Goal: Transaction & Acquisition: Purchase product/service

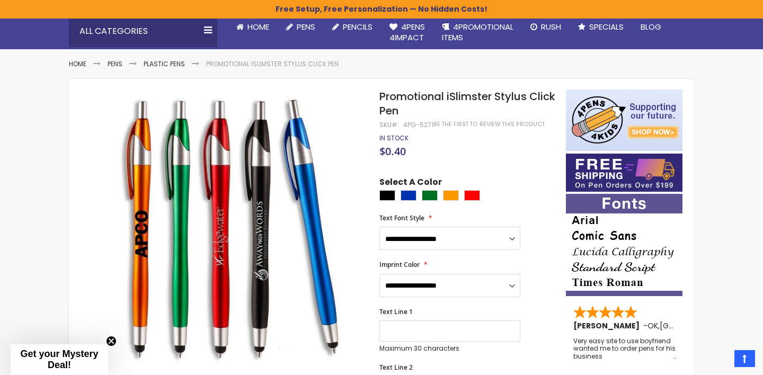
scroll to position [103, 0]
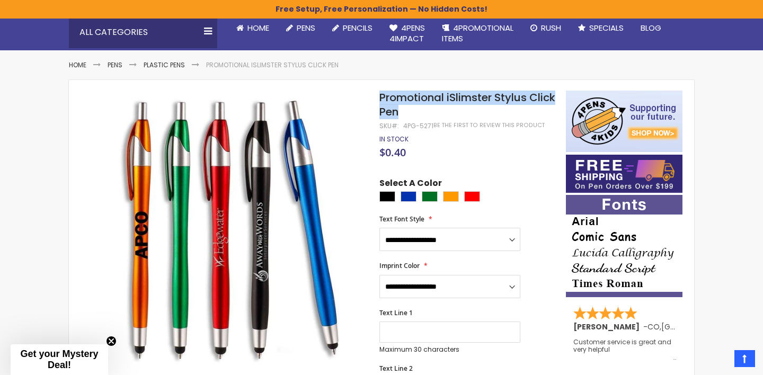
drag, startPoint x: 431, startPoint y: 110, endPoint x: 381, endPoint y: 100, distance: 50.7
click at [381, 100] on h1 "Promotional iSlimster Stylus Click Pen" at bounding box center [467, 105] width 176 height 29
copy span "Promotional iSlimster Stylus Click Pen"
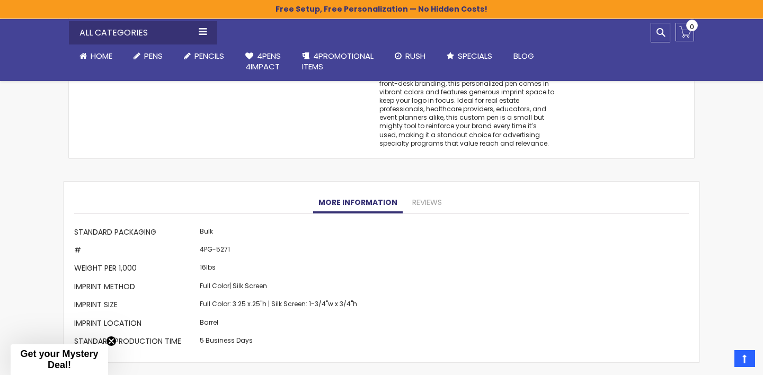
scroll to position [949, 0]
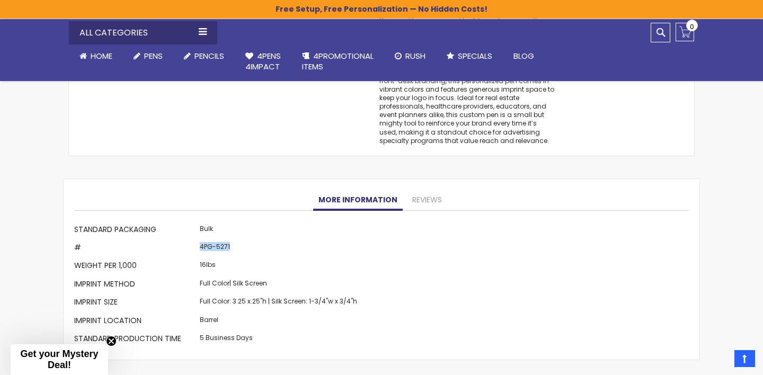
drag, startPoint x: 235, startPoint y: 244, endPoint x: 199, endPoint y: 244, distance: 36.0
click at [199, 244] on td "4PG-5271" at bounding box center [278, 249] width 163 height 18
copy td "4PG-5271"
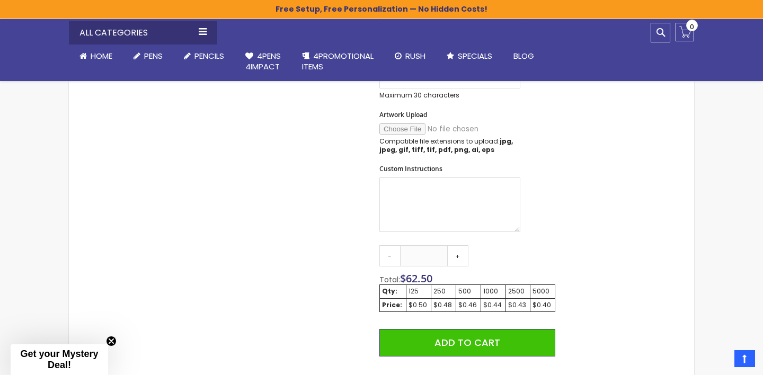
scroll to position [485, 0]
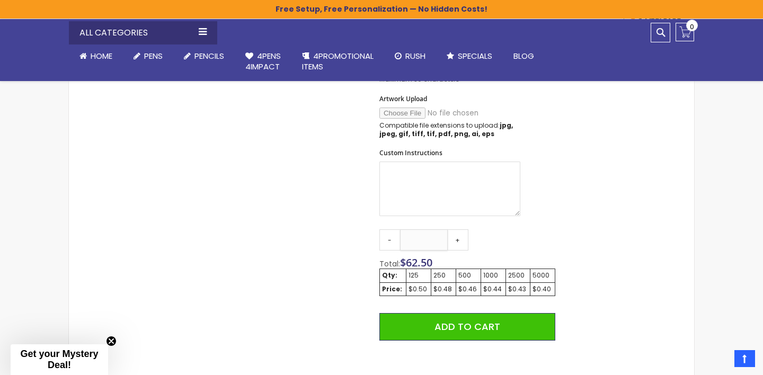
click at [423, 236] on input "***" at bounding box center [424, 239] width 48 height 21
type input "***"
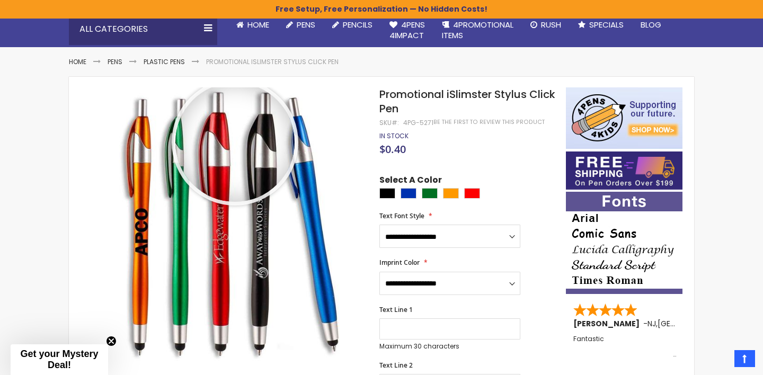
scroll to position [138, 0]
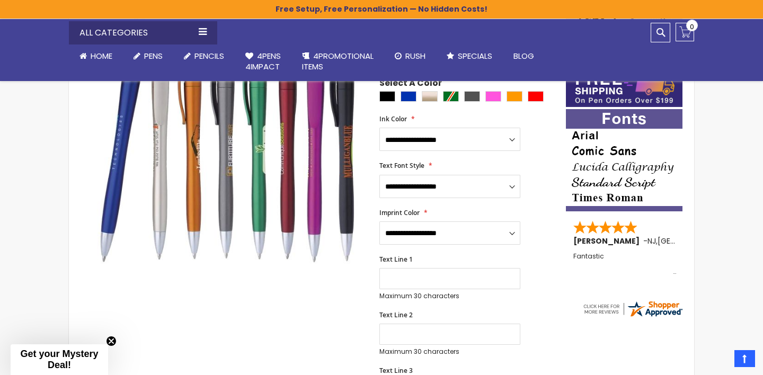
scroll to position [179, 0]
